Goal: Task Accomplishment & Management: Manage account settings

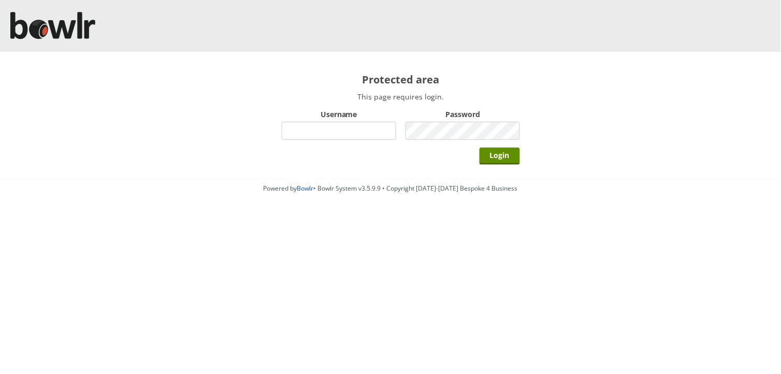
click at [352, 125] on input "Username" at bounding box center [339, 131] width 114 height 18
type input "Director"
click at [479, 148] on input "Login" at bounding box center [499, 156] width 40 height 17
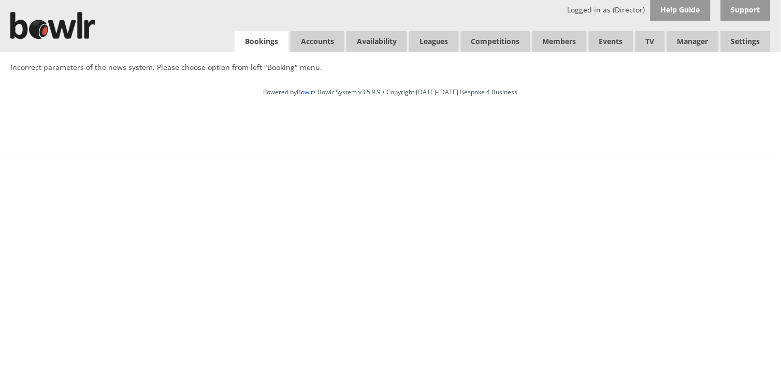
click at [257, 43] on link "Bookings" at bounding box center [262, 41] width 54 height 21
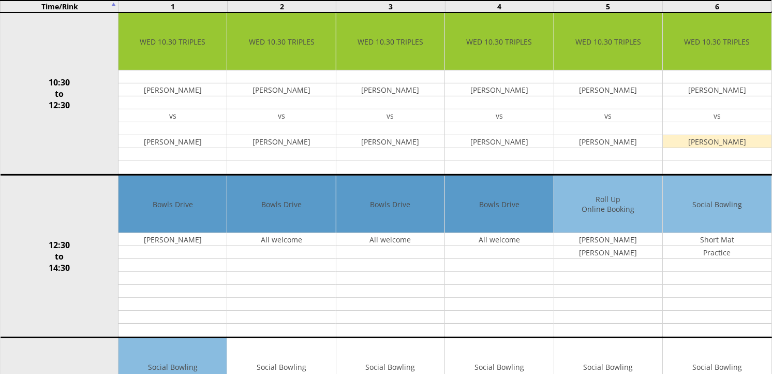
scroll to position [287, 0]
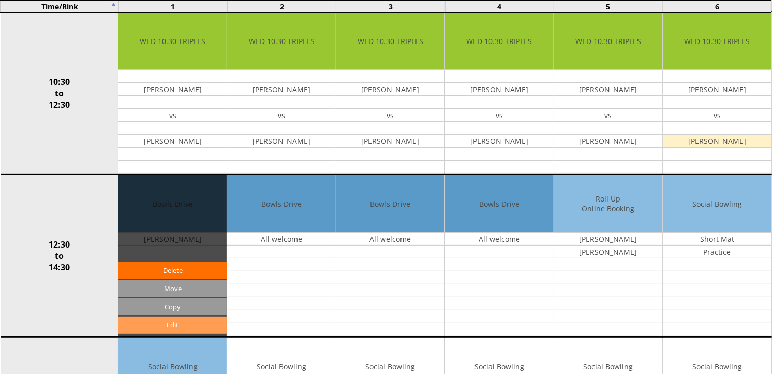
click at [174, 326] on link "Edit" at bounding box center [173, 324] width 108 height 17
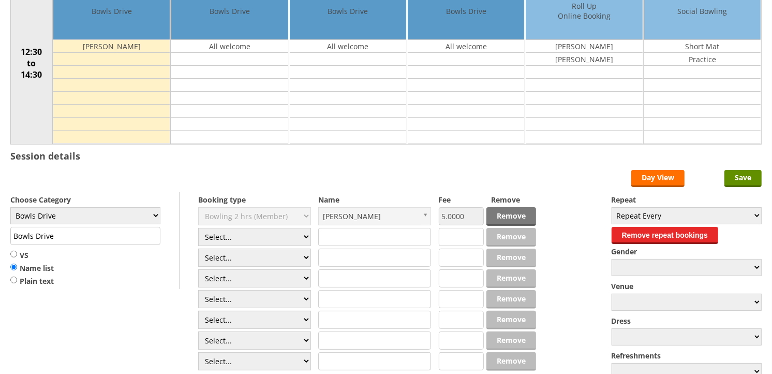
scroll to position [172, 0]
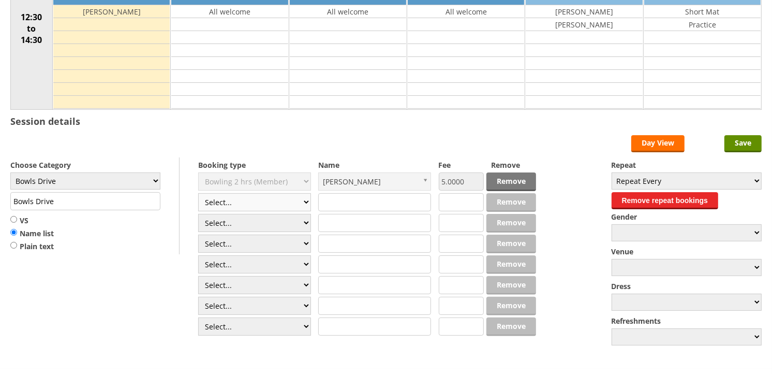
click at [306, 202] on select "Select... Club Competition (Member) Club Competition (Visitor) National (Member…" at bounding box center [254, 202] width 113 height 18
select select "1_50"
click at [198, 194] on select "Select... Club Competition (Member) Club Competition (Visitor) National (Member…" at bounding box center [254, 202] width 113 height 18
type input "5.0000"
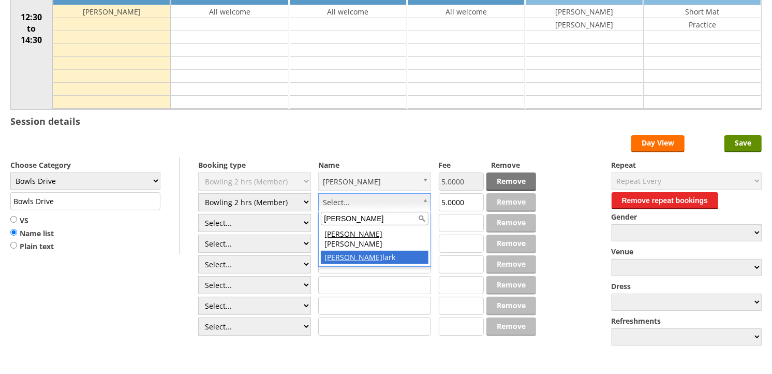
type input "Andrew C"
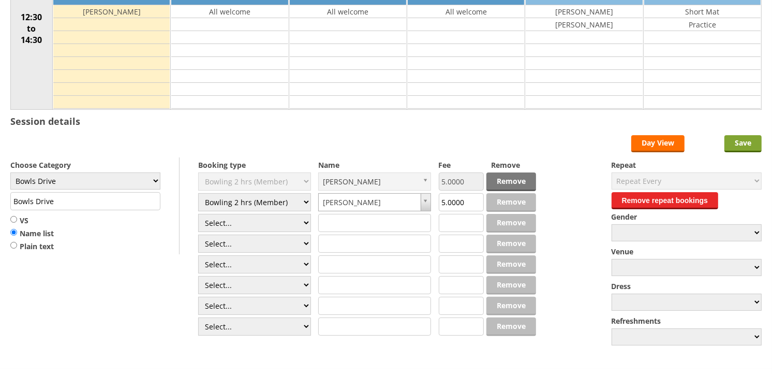
click at [745, 140] on input "Save" at bounding box center [743, 143] width 37 height 17
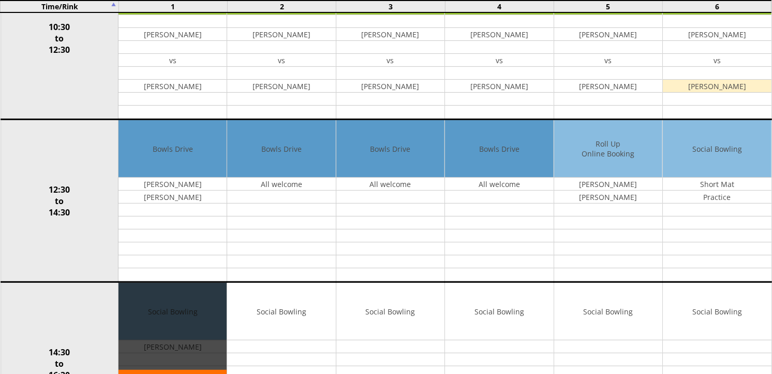
scroll to position [345, 0]
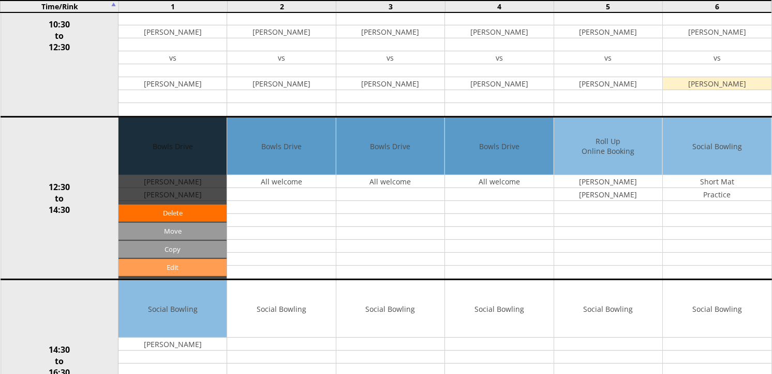
click at [188, 269] on link "Edit" at bounding box center [173, 267] width 108 height 17
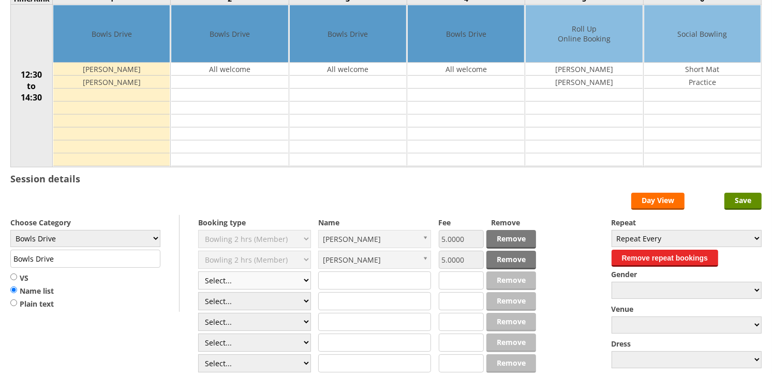
scroll to position [115, 0]
click at [306, 283] on select "Select... Club Competition (Member) Club Competition (Visitor) National (Member…" at bounding box center [254, 280] width 113 height 18
select select "1_49"
click at [198, 272] on select "Select... Club Competition (Member) Club Competition (Visitor) National (Member…" at bounding box center [254, 280] width 113 height 18
type input "1.0000"
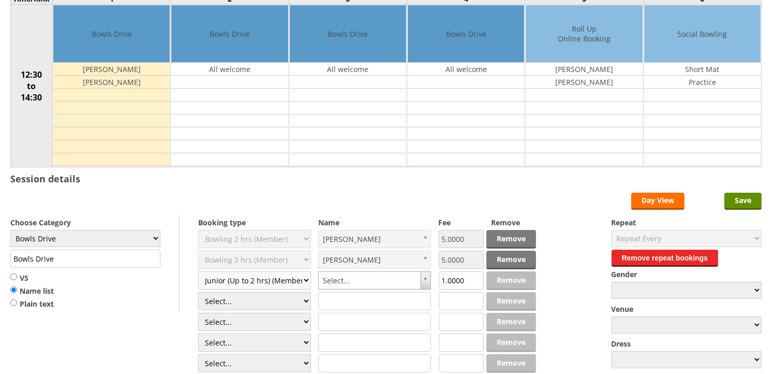
click at [305, 282] on select "Select... Club Competition (Member) Club Competition (Visitor) National (Member…" at bounding box center [254, 280] width 113 height 18
select select "1_50"
click at [198, 272] on select "Select... Club Competition (Member) Club Competition (Visitor) National (Member…" at bounding box center [254, 280] width 113 height 18
type input "5.0000"
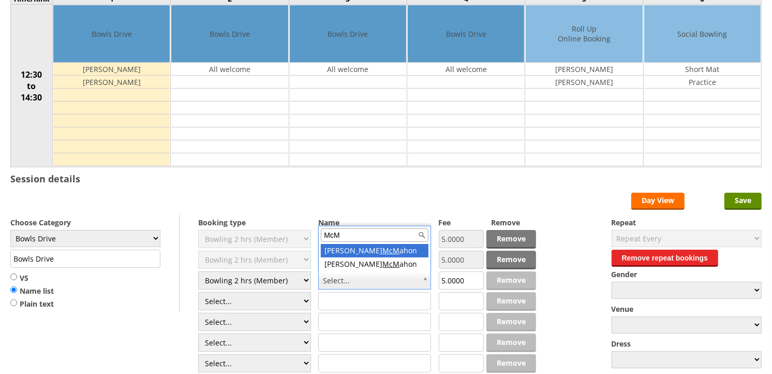
type input "McM"
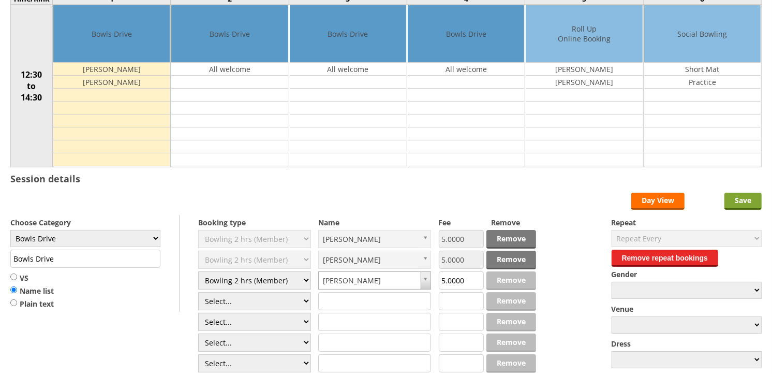
click at [740, 200] on input "Save" at bounding box center [743, 201] width 37 height 17
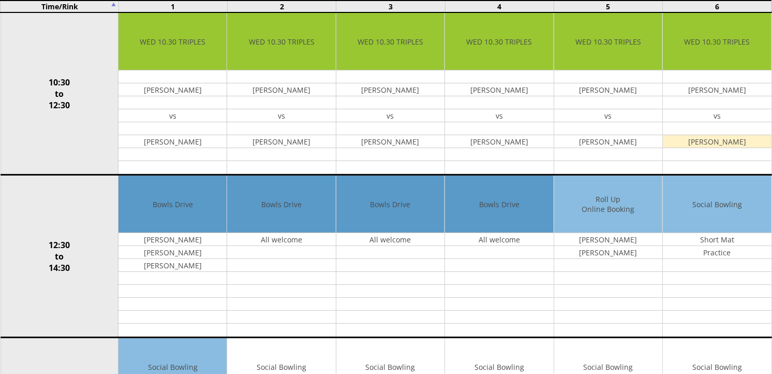
scroll to position [287, 0]
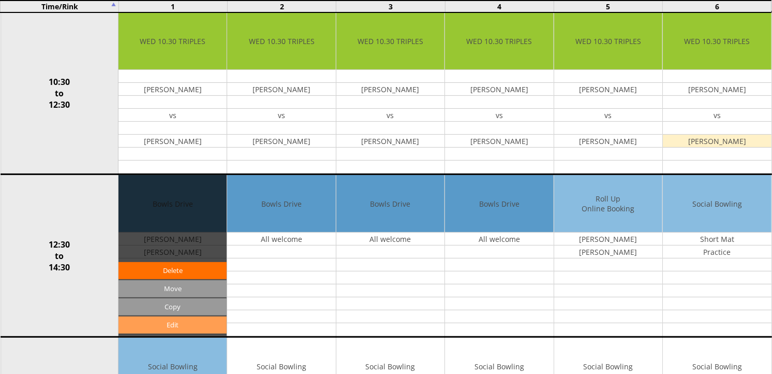
click at [163, 325] on link "Edit" at bounding box center [173, 324] width 108 height 17
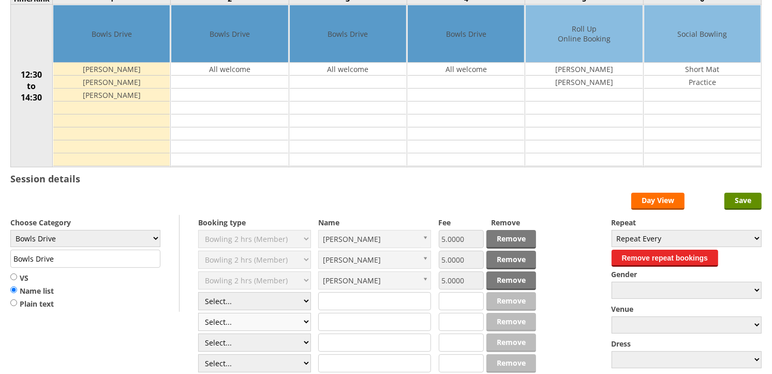
scroll to position [115, 0]
click at [304, 306] on select "Select... Club Competition (Member) Club Competition (Visitor) National (Member…" at bounding box center [254, 301] width 113 height 18
select select "1_50"
click at [198, 292] on select "Select... Club Competition (Member) Club Competition (Visitor) National (Member…" at bounding box center [254, 301] width 113 height 18
type input "5.0000"
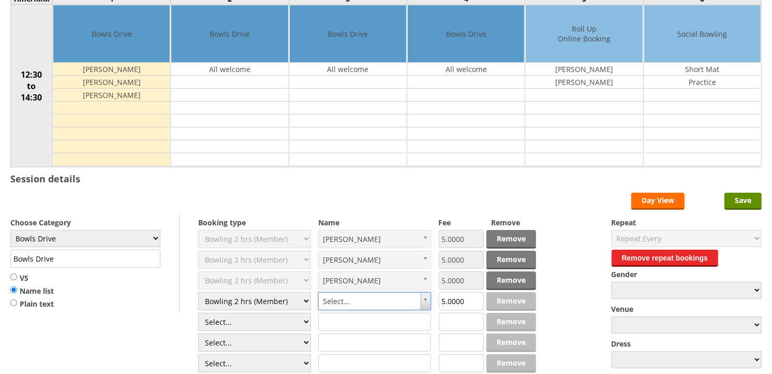
type input "M"
type input "Ma"
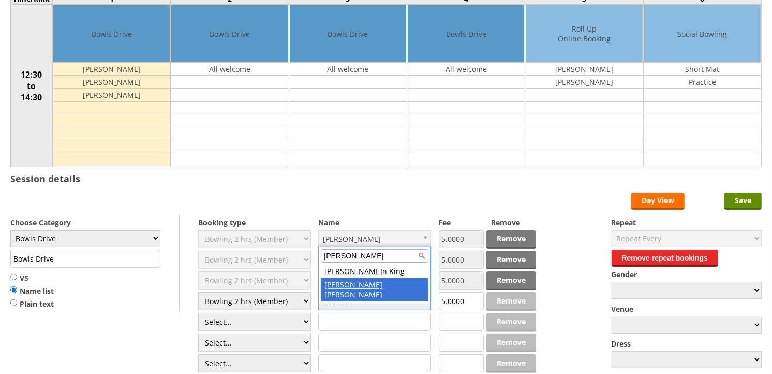
type input "Marty"
drag, startPoint x: 391, startPoint y: 287, endPoint x: 498, endPoint y: 258, distance: 110.6
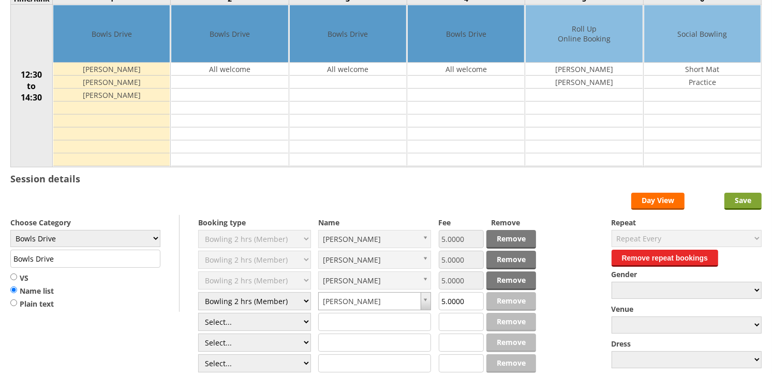
click at [739, 199] on input "Save" at bounding box center [743, 201] width 37 height 17
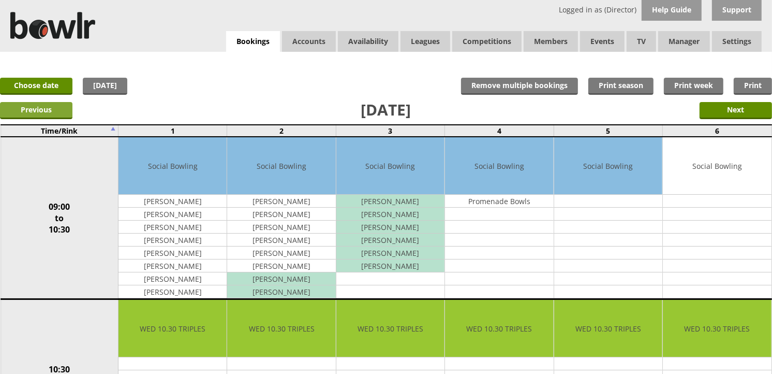
click at [42, 109] on input "Previous" at bounding box center [36, 110] width 72 height 17
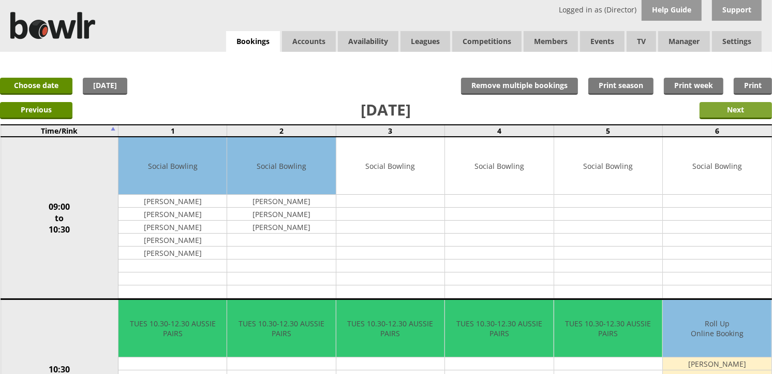
click at [702, 112] on input "Next" at bounding box center [736, 110] width 72 height 17
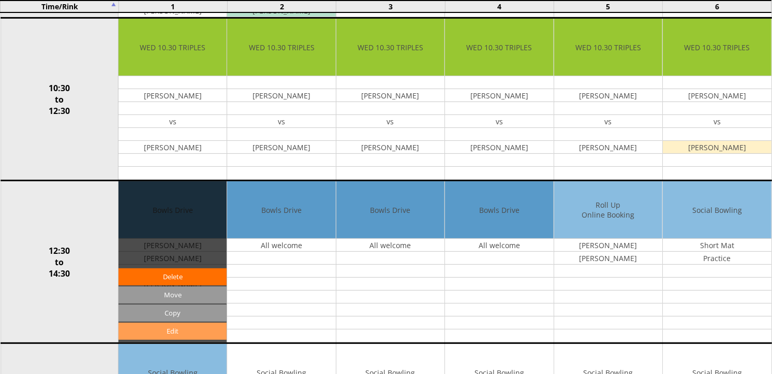
scroll to position [287, 0]
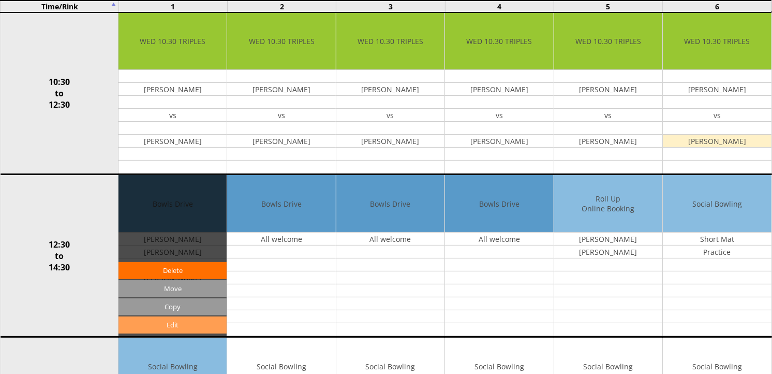
click at [182, 322] on link "Edit" at bounding box center [173, 324] width 108 height 17
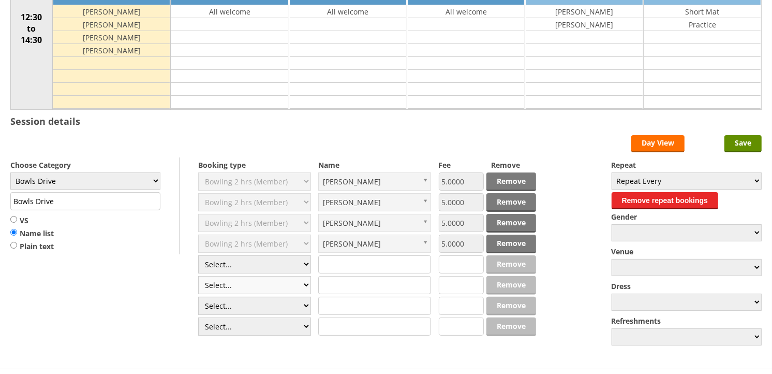
scroll to position [172, 0]
click at [304, 264] on select "Select... Club Competition (Member) Club Competition (Visitor) National (Member…" at bounding box center [254, 264] width 113 height 18
select select "1_50"
click at [198, 256] on select "Select... Club Competition (Member) Club Competition (Visitor) National (Member…" at bounding box center [254, 264] width 113 height 18
type input "5.0000"
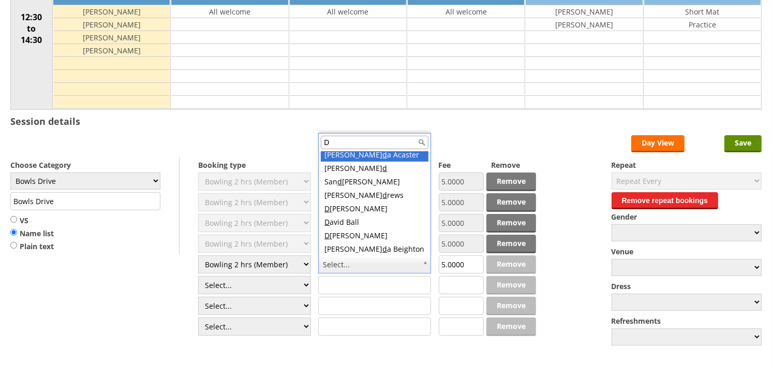
scroll to position [0, 0]
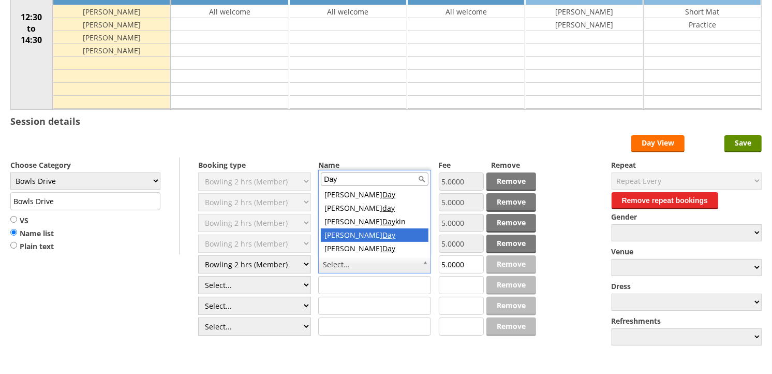
type input "Day"
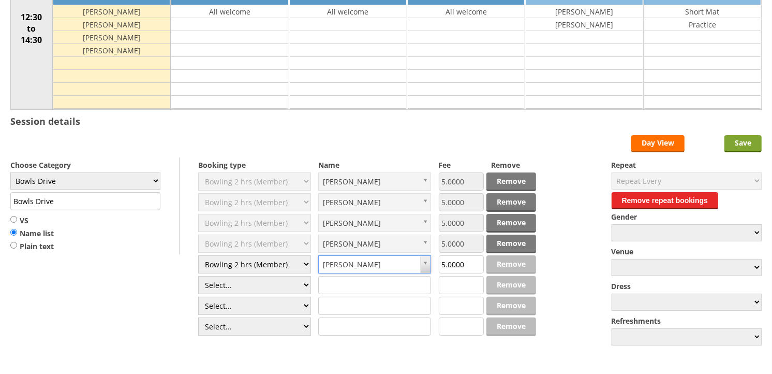
click at [737, 142] on input "Save" at bounding box center [743, 143] width 37 height 17
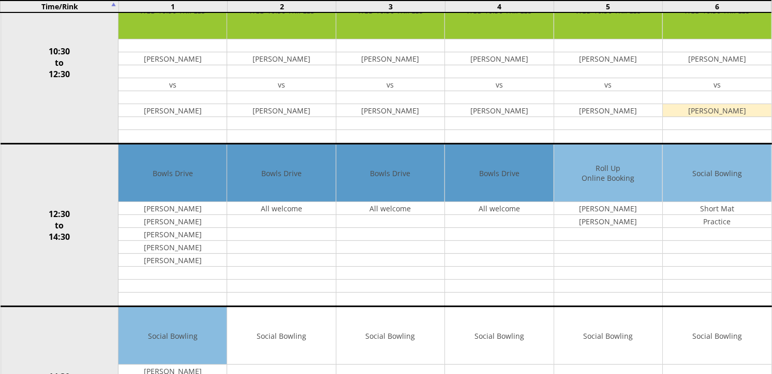
scroll to position [345, 0]
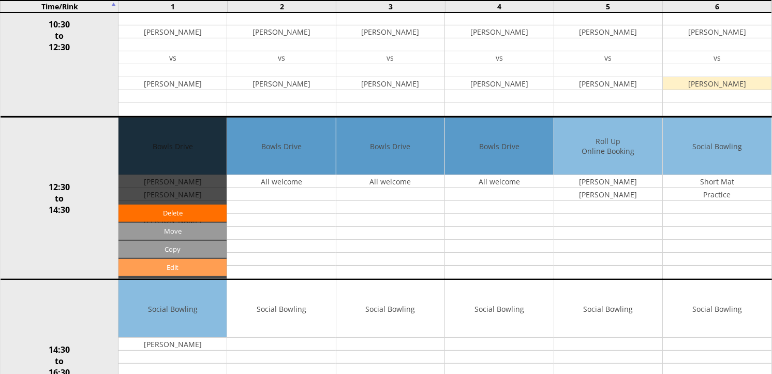
click at [167, 267] on link "Edit" at bounding box center [173, 267] width 108 height 17
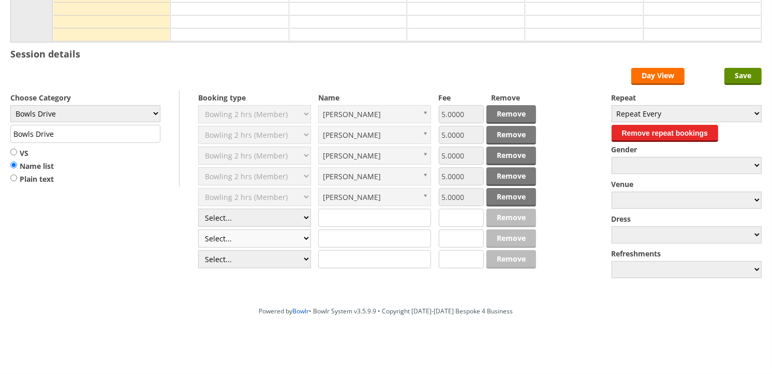
scroll to position [240, 0]
click at [304, 217] on select "Select... Club Competition (Member) Club Competition (Visitor) National (Member…" at bounding box center [254, 218] width 113 height 18
select select "1_50"
click at [198, 209] on select "Select... Club Competition (Member) Club Competition (Visitor) National (Member…" at bounding box center [254, 218] width 113 height 18
type input "5.0000"
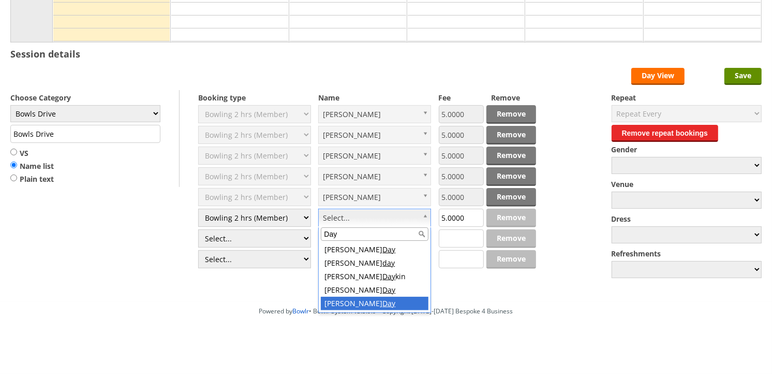
type input "Day"
drag, startPoint x: 348, startPoint y: 305, endPoint x: 466, endPoint y: 266, distance: 124.6
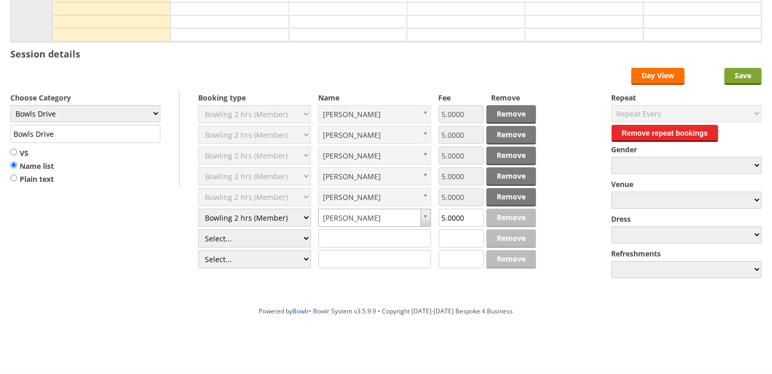
click at [741, 75] on input "Save" at bounding box center [743, 76] width 37 height 17
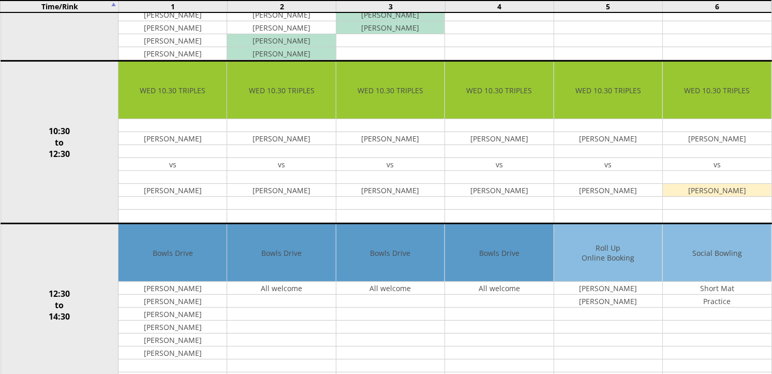
scroll to position [287, 0]
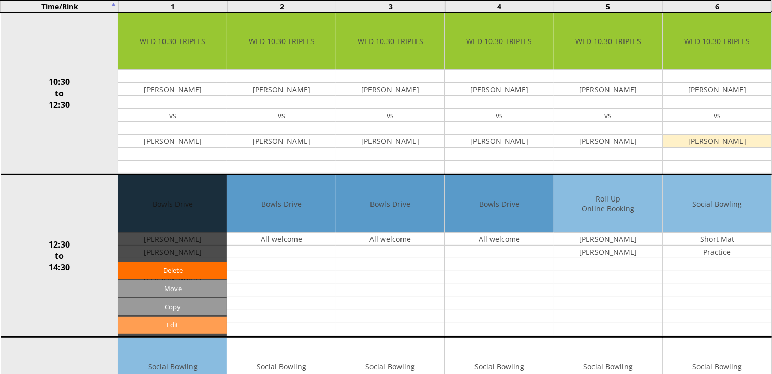
click at [171, 322] on link "Edit" at bounding box center [173, 324] width 108 height 17
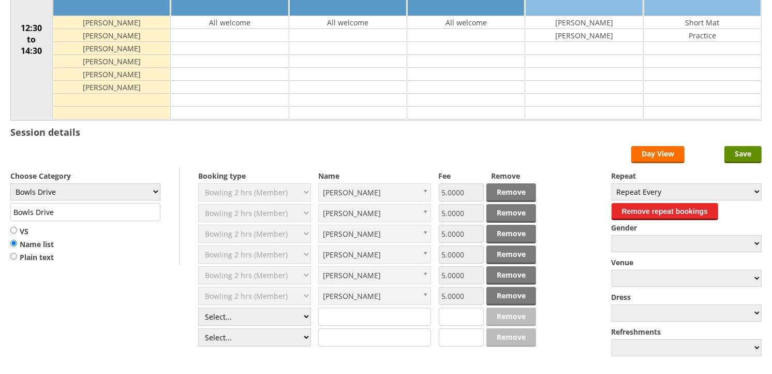
scroll to position [172, 0]
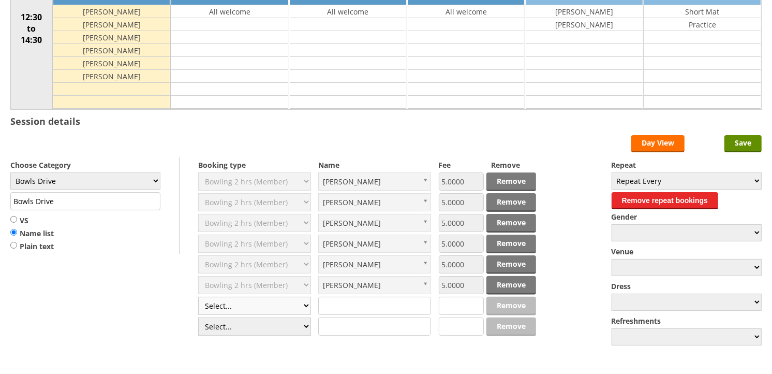
click at [307, 305] on select "Select... Club Competition (Member) Club Competition (Visitor) National (Member…" at bounding box center [254, 306] width 113 height 18
select select "1_50"
click at [198, 297] on select "Select... Club Competition (Member) Club Competition (Visitor) National (Member…" at bounding box center [254, 306] width 113 height 18
type input "5.0000"
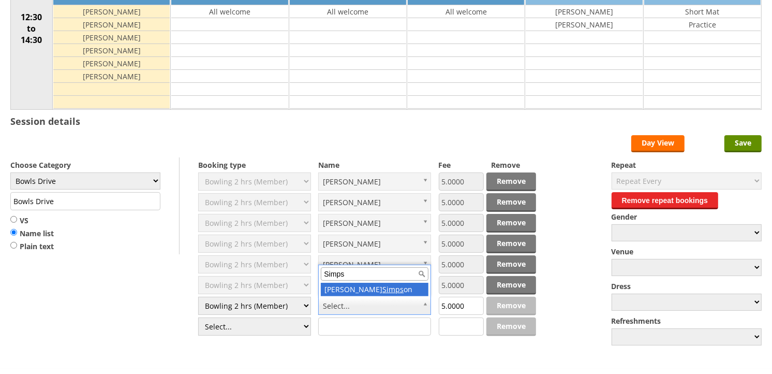
type input "Simps"
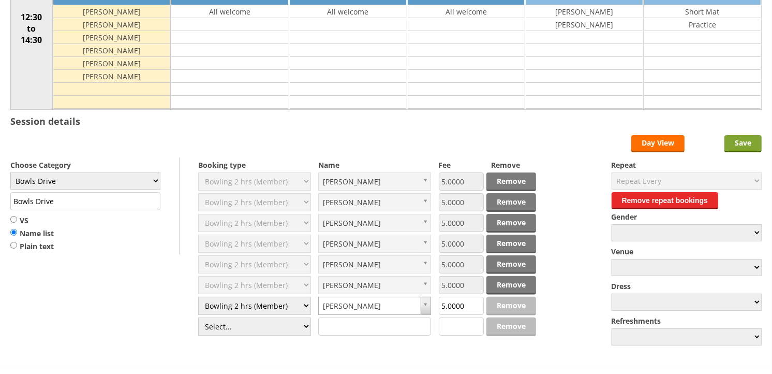
click at [737, 146] on input "Save" at bounding box center [743, 143] width 37 height 17
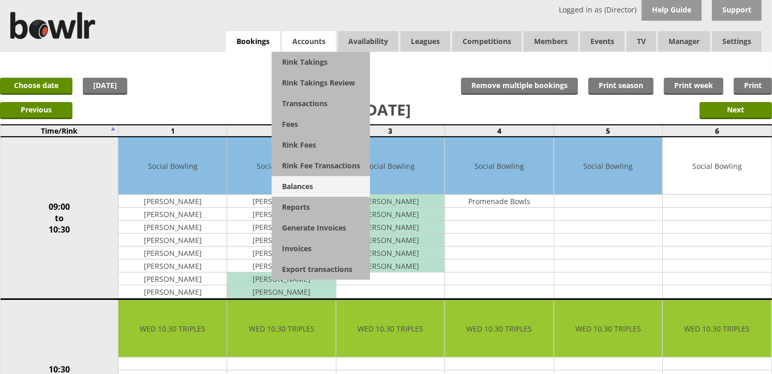
click at [308, 186] on link "Balances" at bounding box center [321, 186] width 98 height 21
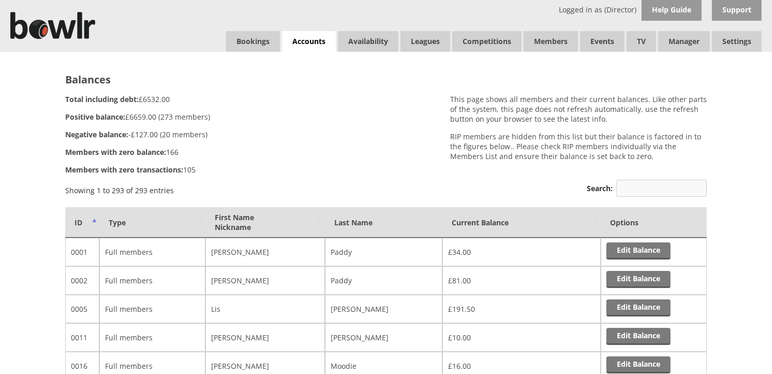
click at [627, 189] on input "Search:" at bounding box center [662, 188] width 91 height 17
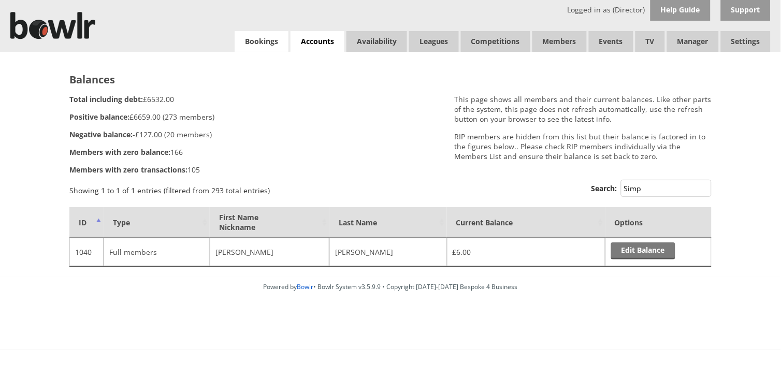
type input "Simp"
click at [270, 48] on link "Bookings" at bounding box center [262, 41] width 54 height 21
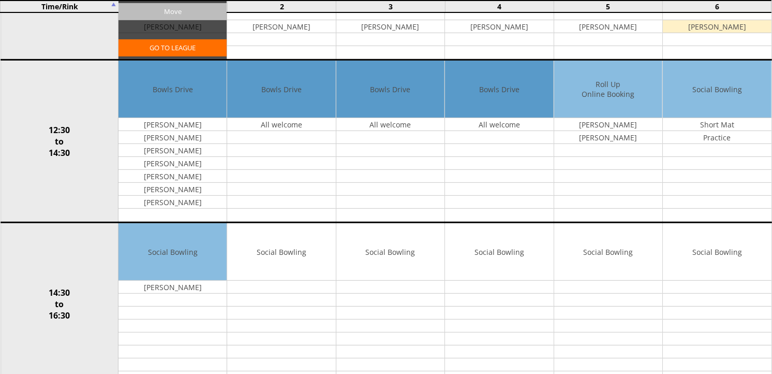
scroll to position [402, 0]
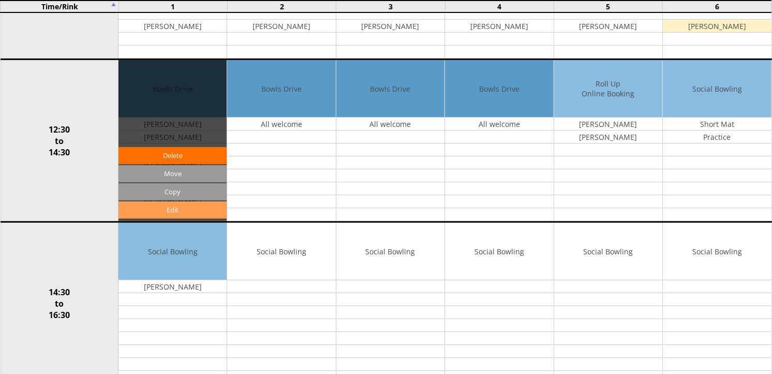
click at [173, 203] on link "Edit" at bounding box center [173, 209] width 108 height 17
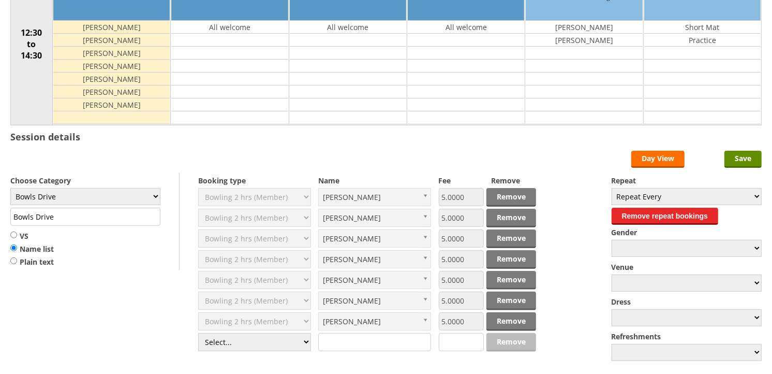
scroll to position [172, 0]
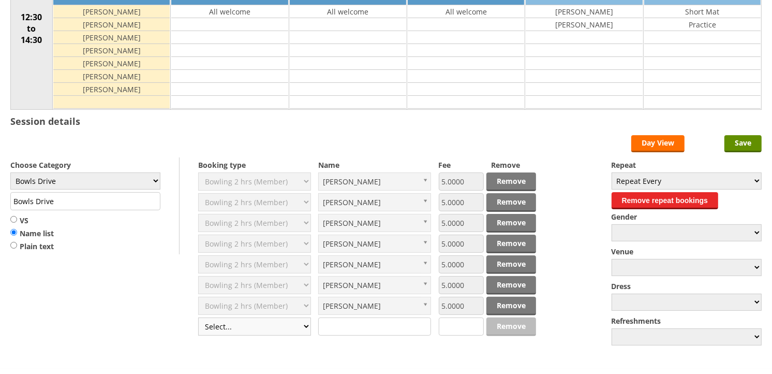
click at [304, 323] on select "Select... Club Competition (Member) Club Competition (Visitor) National (Member…" at bounding box center [254, 326] width 113 height 18
select select "1_50"
click at [198, 318] on select "Select... Club Competition (Member) Club Competition (Visitor) National (Member…" at bounding box center [254, 326] width 113 height 18
type input "5.0000"
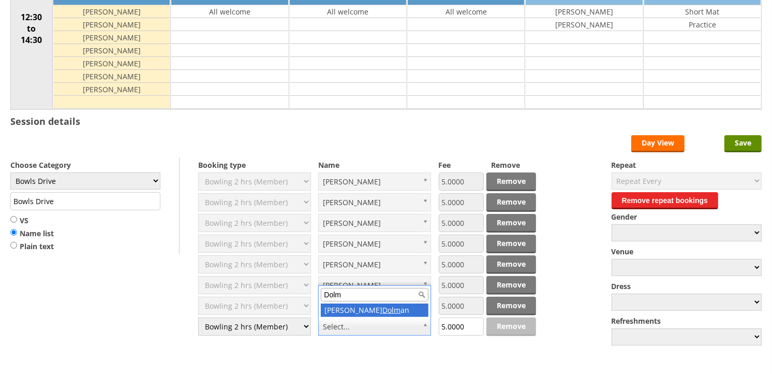
type input "Dolm"
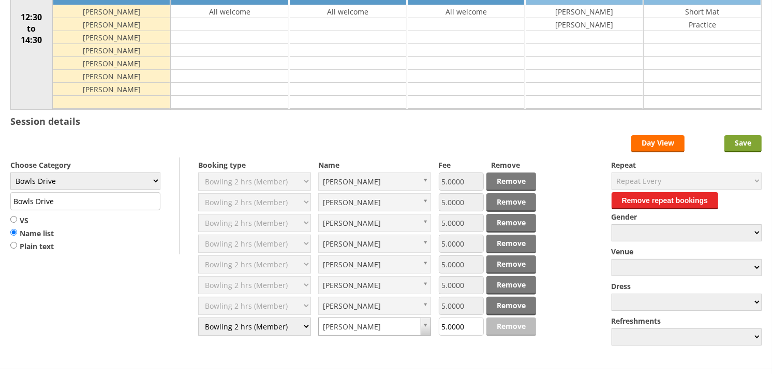
click at [736, 141] on input "Save" at bounding box center [743, 143] width 37 height 17
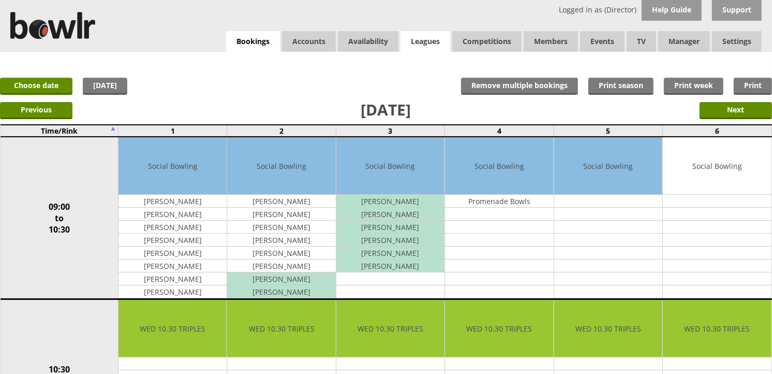
click at [423, 43] on link "Leagues" at bounding box center [426, 41] width 50 height 21
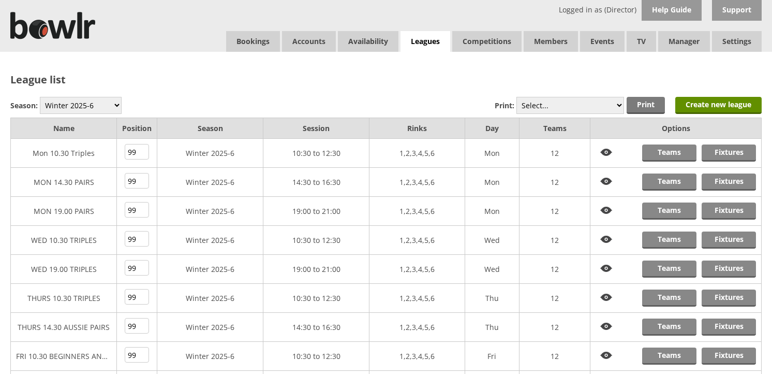
scroll to position [57, 0]
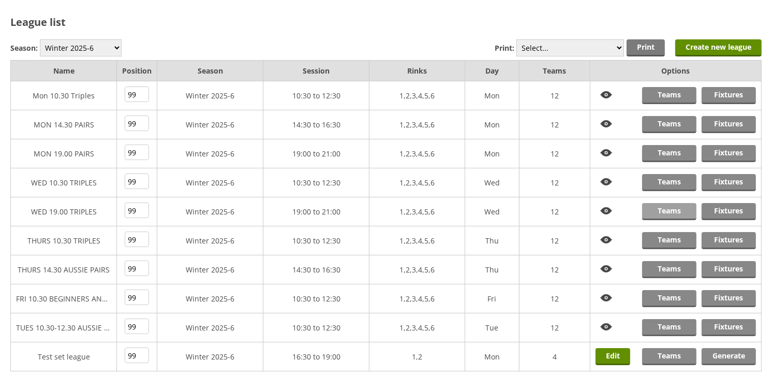
click at [658, 209] on link "Teams" at bounding box center [669, 211] width 54 height 17
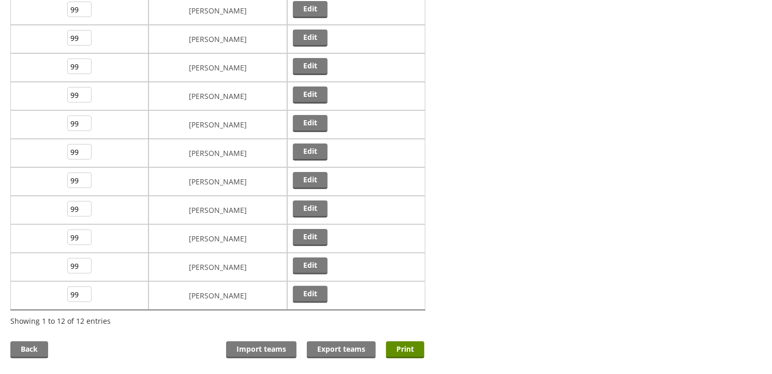
scroll to position [115, 0]
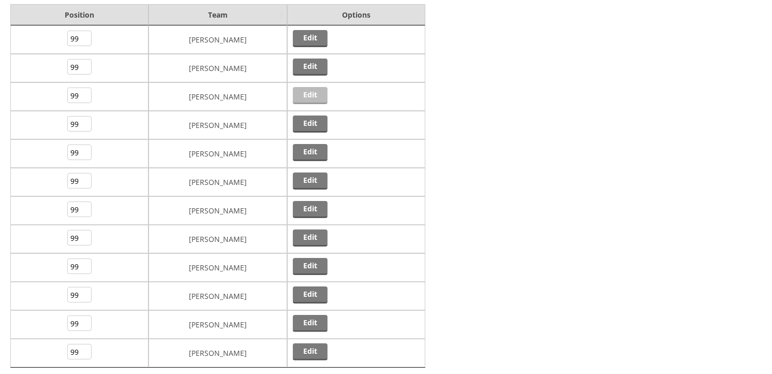
click at [313, 92] on link "Edit" at bounding box center [310, 95] width 35 height 17
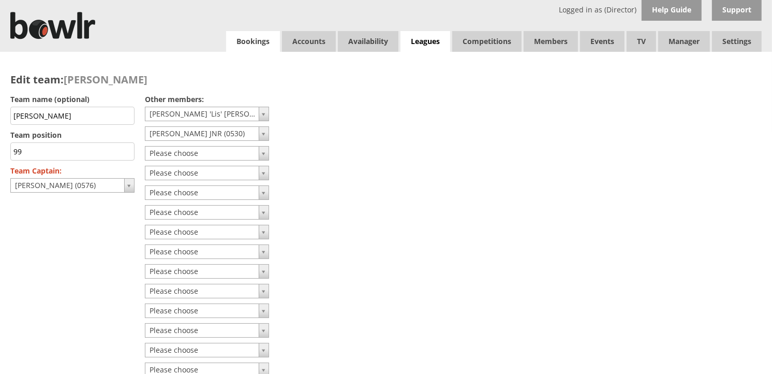
click at [244, 40] on link "Bookings" at bounding box center [253, 41] width 54 height 21
